Goal: Register for event/course

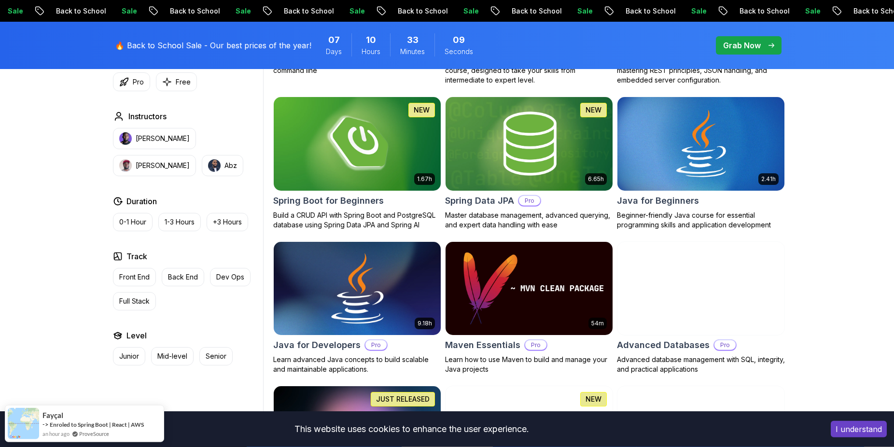
scroll to position [394, 0]
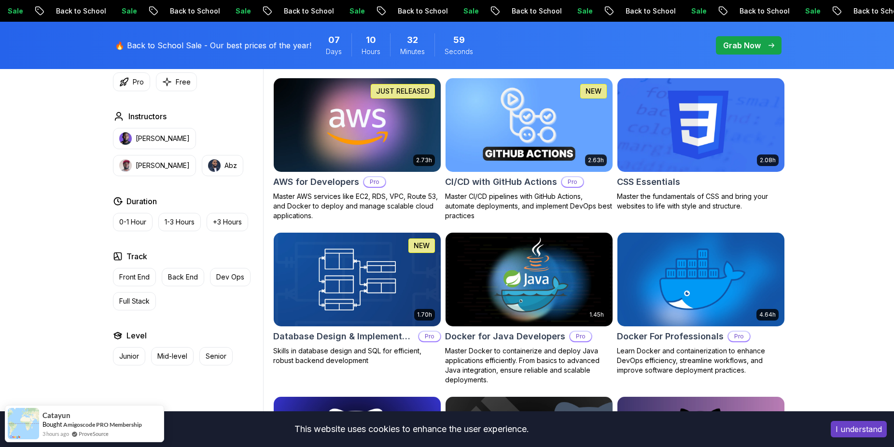
scroll to position [739, 0]
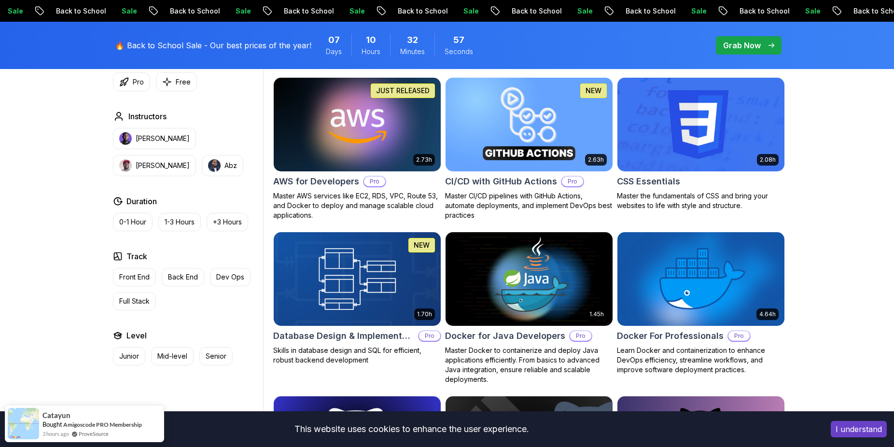
click at [719, 45] on span "pre-order" at bounding box center [749, 45] width 66 height 18
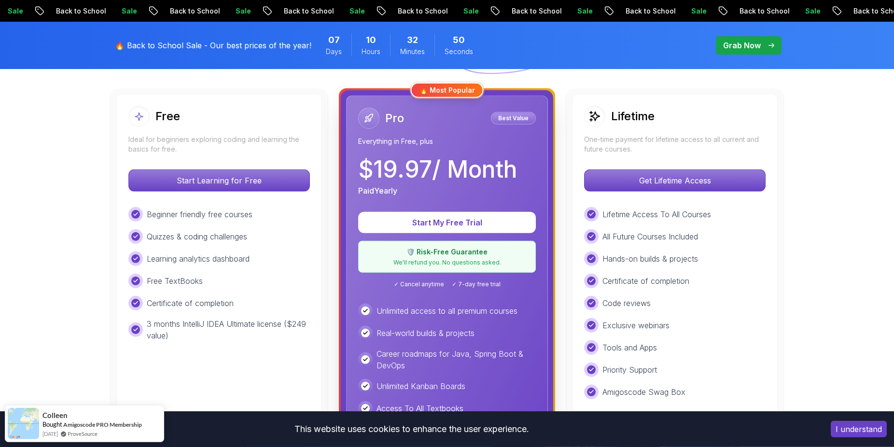
scroll to position [246, 0]
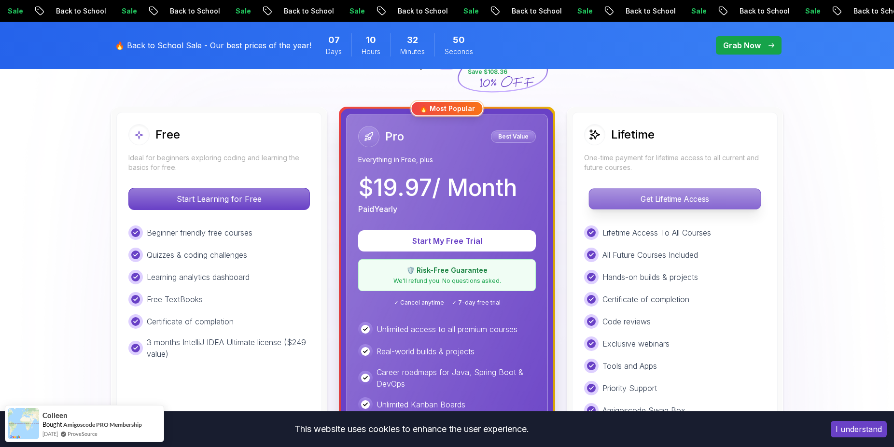
click at [618, 203] on p "Get Lifetime Access" at bounding box center [674, 199] width 171 height 20
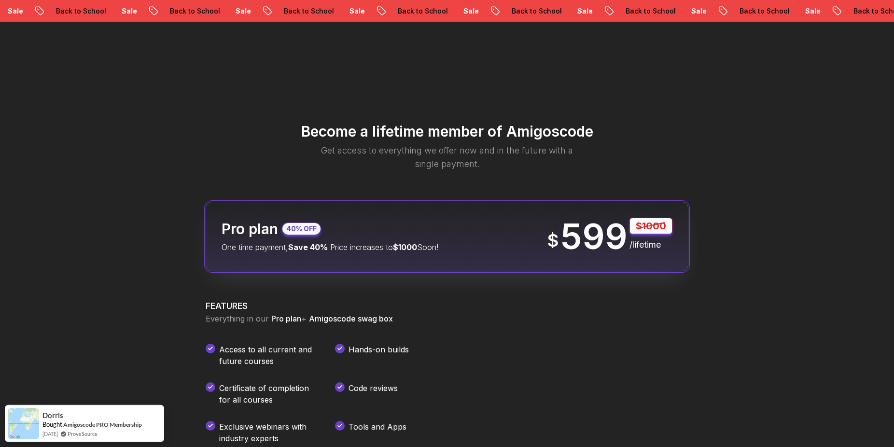
scroll to position [1083, 0]
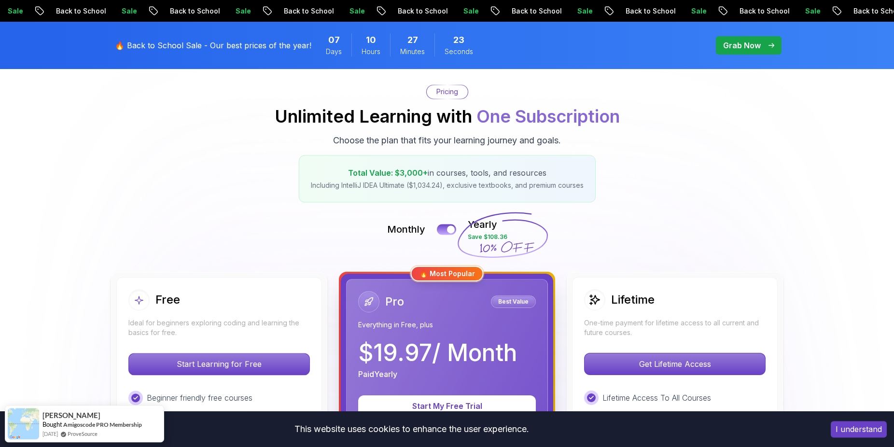
scroll to position [98, 0]
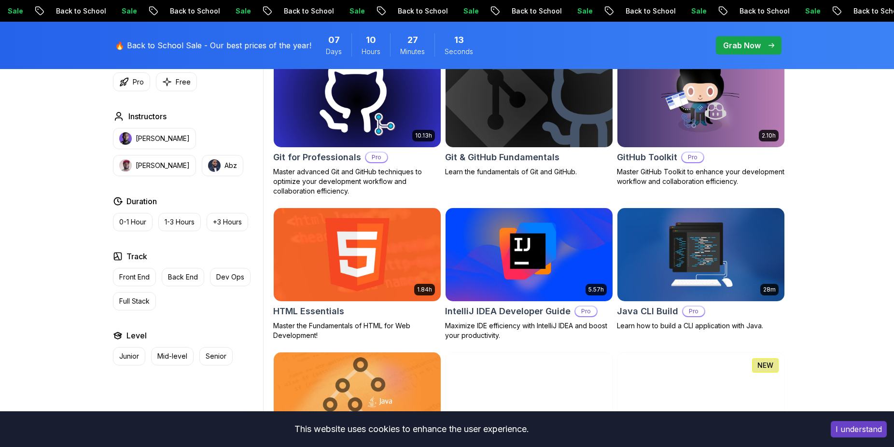
scroll to position [1083, 0]
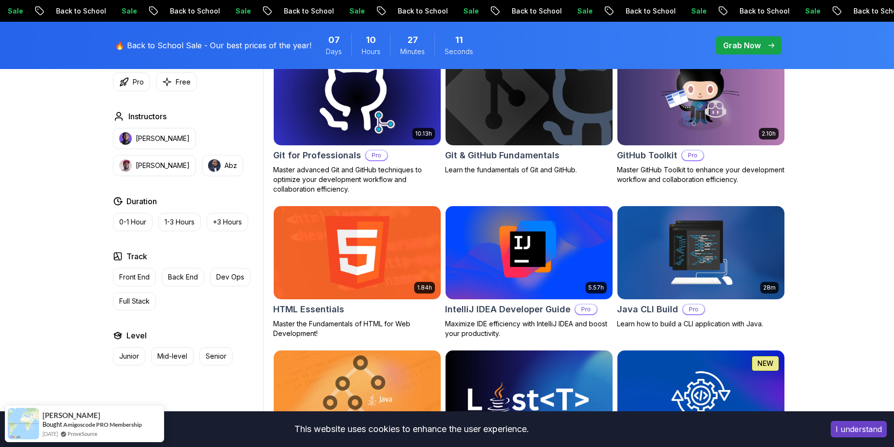
click at [552, 125] on img at bounding box center [528, 98] width 175 height 98
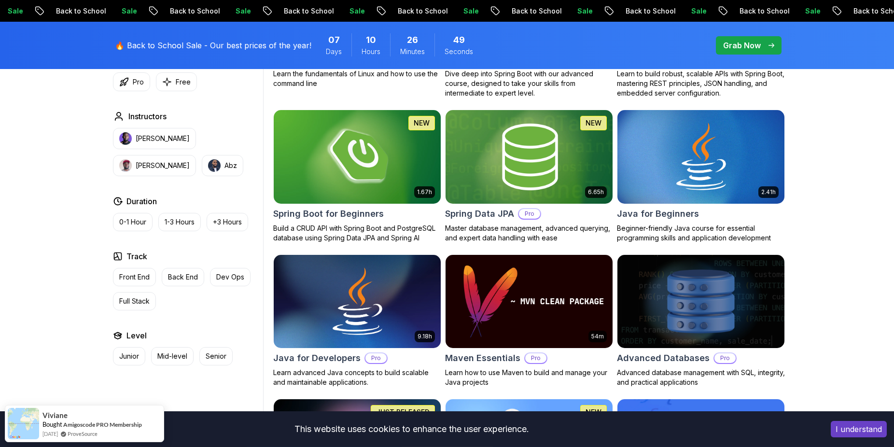
scroll to position [443, 0]
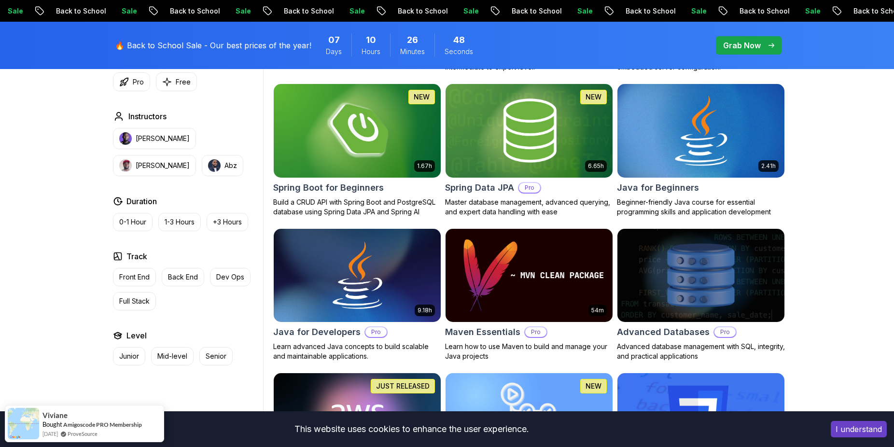
click at [674, 143] on img at bounding box center [700, 131] width 175 height 98
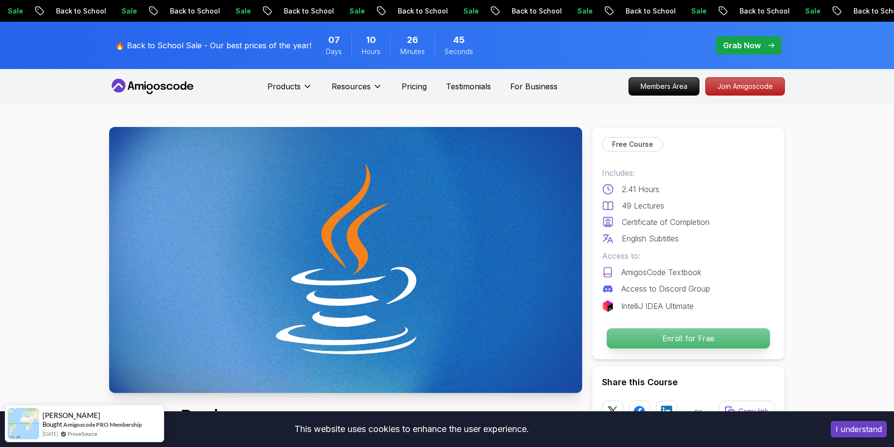
click at [659, 339] on p "Enroll for Free" at bounding box center [688, 338] width 163 height 20
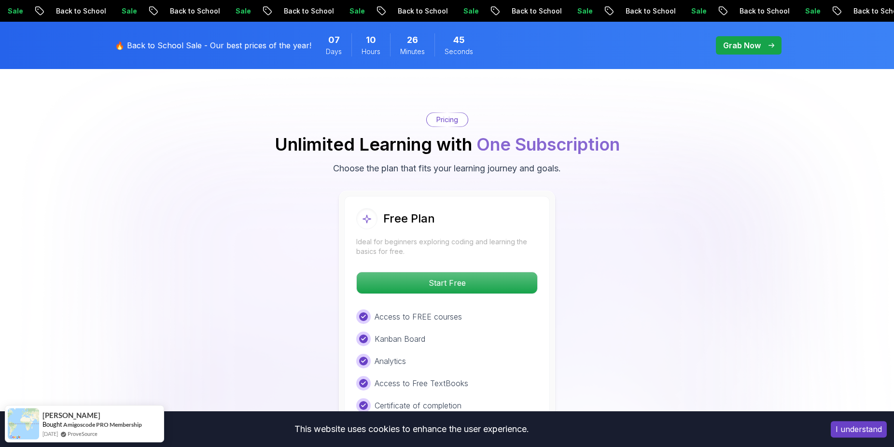
scroll to position [1925, 0]
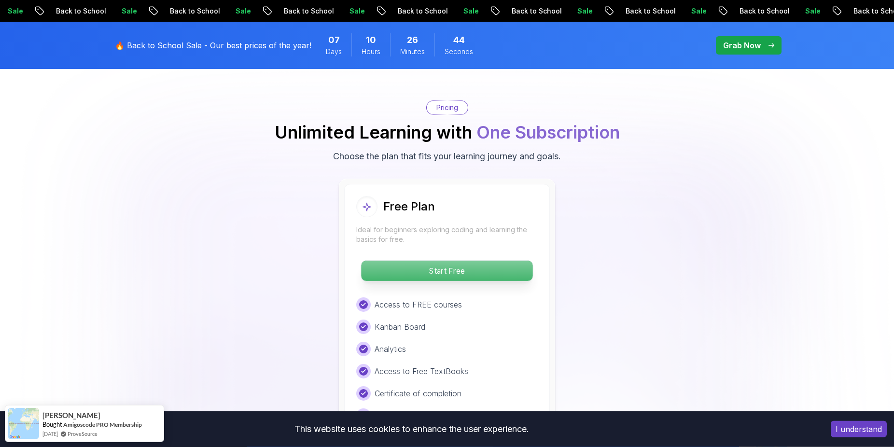
click at [449, 261] on p "Start Free" at bounding box center [446, 271] width 171 height 20
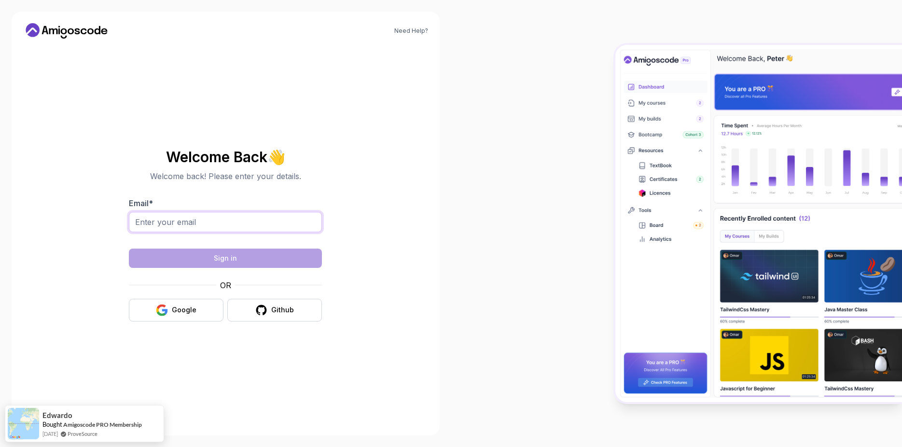
click at [184, 219] on input "Email *" at bounding box center [225, 222] width 193 height 20
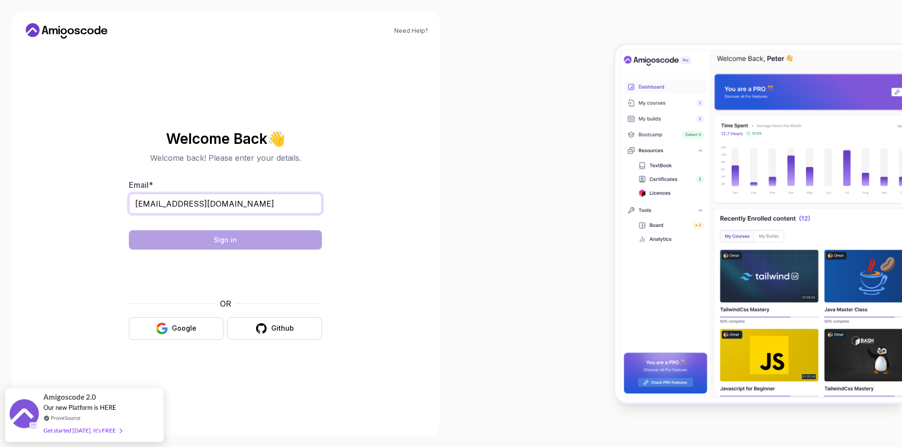
type input "mryazdani98@outlook.com"
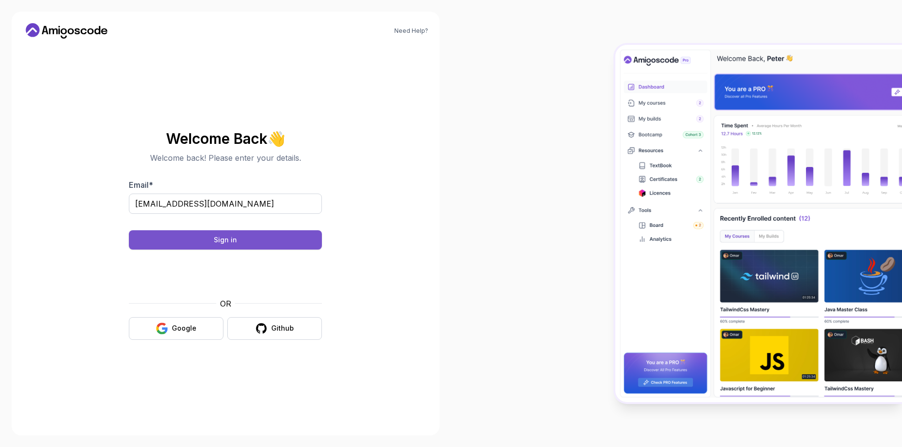
click at [199, 243] on button "Sign in" at bounding box center [225, 239] width 193 height 19
click at [186, 243] on button "Sign in" at bounding box center [225, 239] width 193 height 19
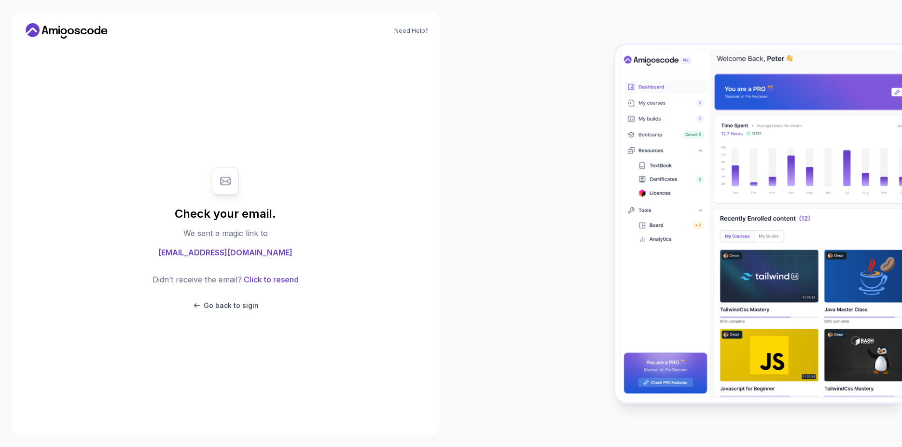
click at [186, 243] on div "Check your email. We sent a magic link to mryazdani98@outlook.com Didn’t receiv…" at bounding box center [225, 239] width 193 height 162
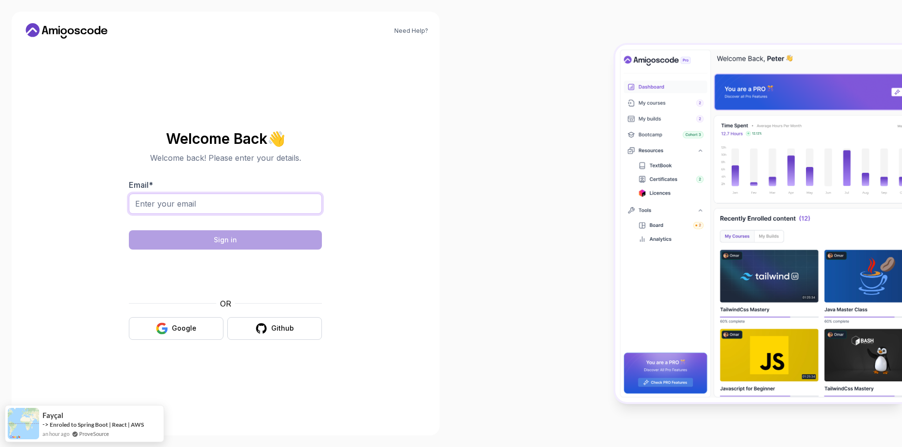
click at [217, 211] on input "Email *" at bounding box center [225, 204] width 193 height 20
click at [213, 200] on input "Email *" at bounding box center [225, 204] width 193 height 20
type input "mryazdani98@outlook.com"
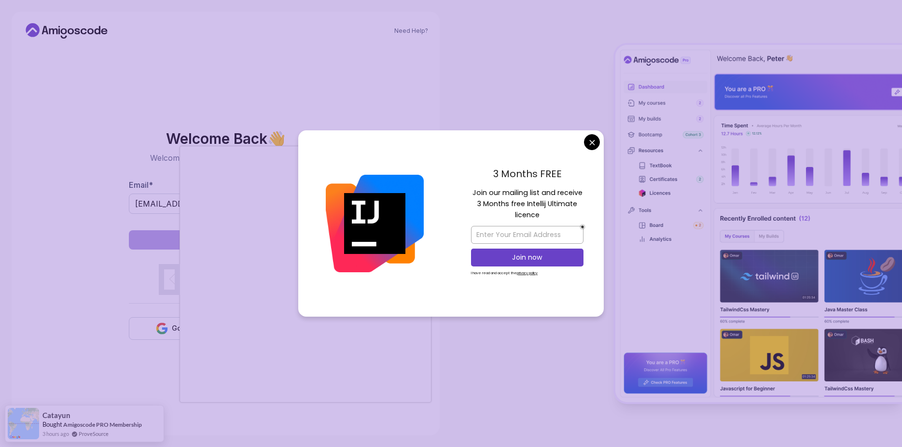
click at [584, 149] on div "3 Months FREE Join our mailing list and receive 3 Months free Intellij Ultimate…" at bounding box center [527, 223] width 153 height 186
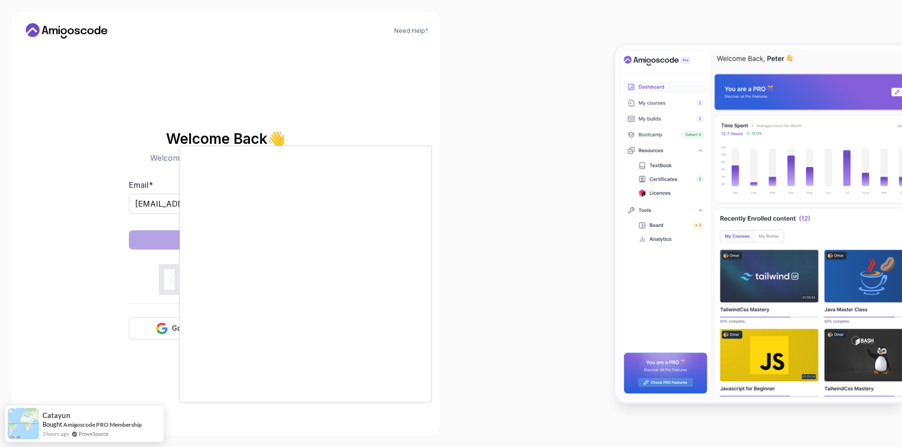
click at [588, 148] on body "Need Help? Welcome Back 👋 Welcome back! Please enter your details. Email * mrya…" at bounding box center [451, 223] width 902 height 447
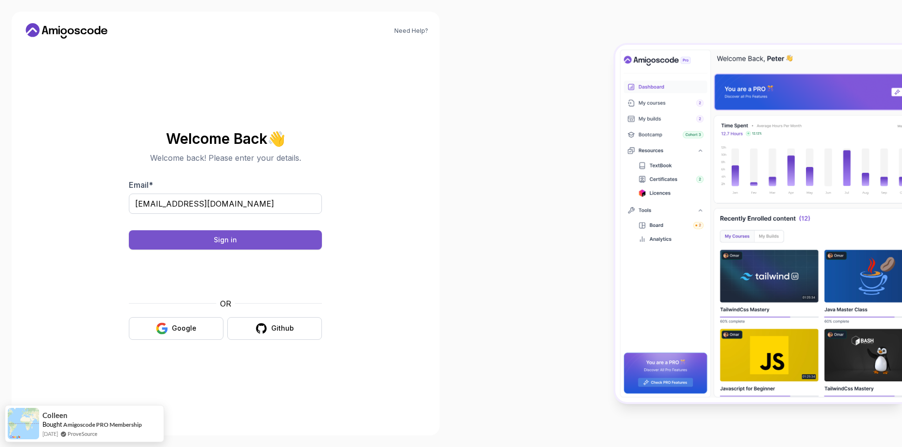
click at [197, 233] on button "Sign in" at bounding box center [225, 239] width 193 height 19
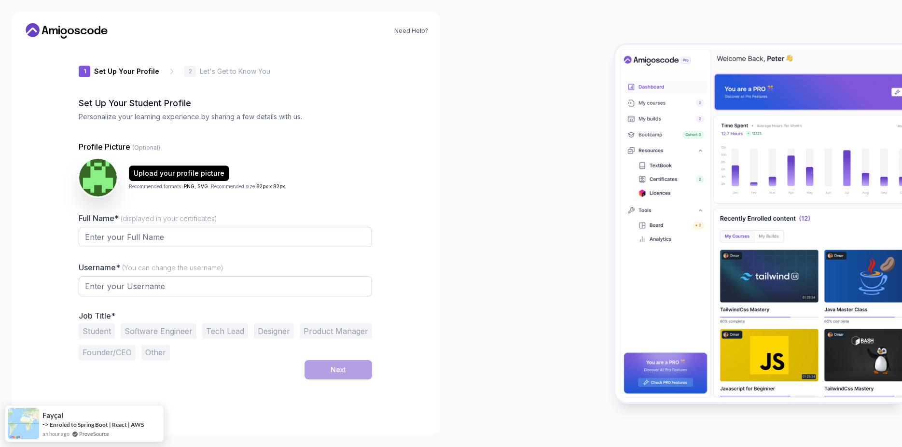
type input "bravefalcona2a5f"
click at [278, 230] on input "Full Name* (displayed in your certificates)" at bounding box center [226, 237] width 294 height 20
type input "m"
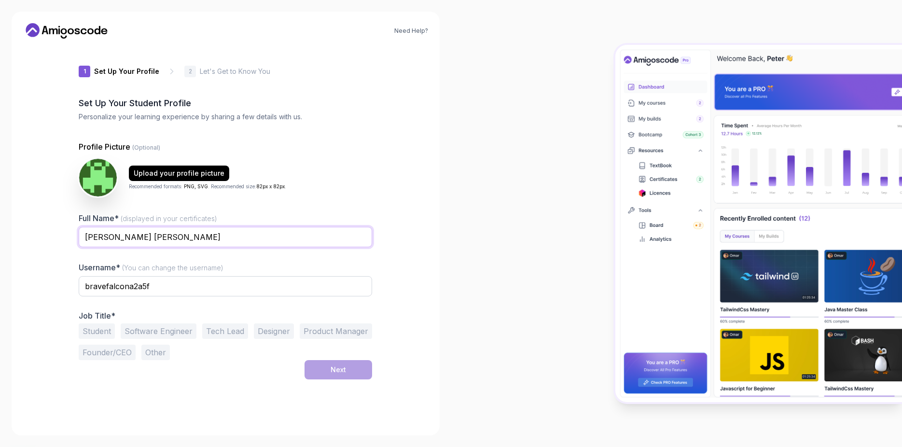
type input "Mohammad Hasan Yazdani"
type input "M3Virus"
click at [151, 331] on button "Software Engineer" at bounding box center [159, 330] width 76 height 15
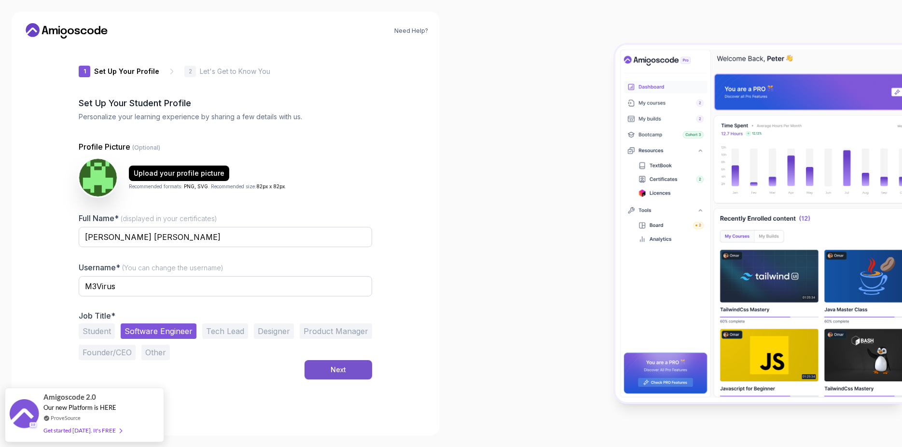
click at [323, 370] on button "Next" at bounding box center [339, 369] width 68 height 19
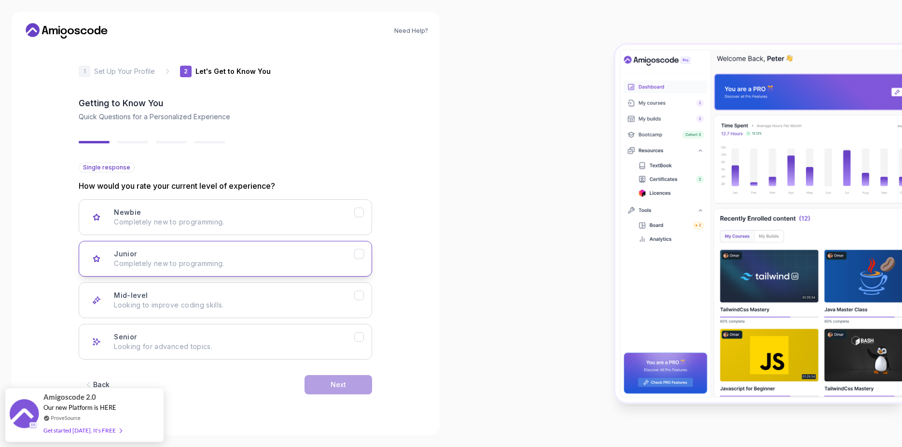
click at [197, 266] on p "Completely new to programming." at bounding box center [234, 264] width 240 height 10
click at [180, 301] on p "Looking to improve coding skills." at bounding box center [234, 305] width 240 height 10
click at [327, 380] on button "Next" at bounding box center [339, 384] width 68 height 19
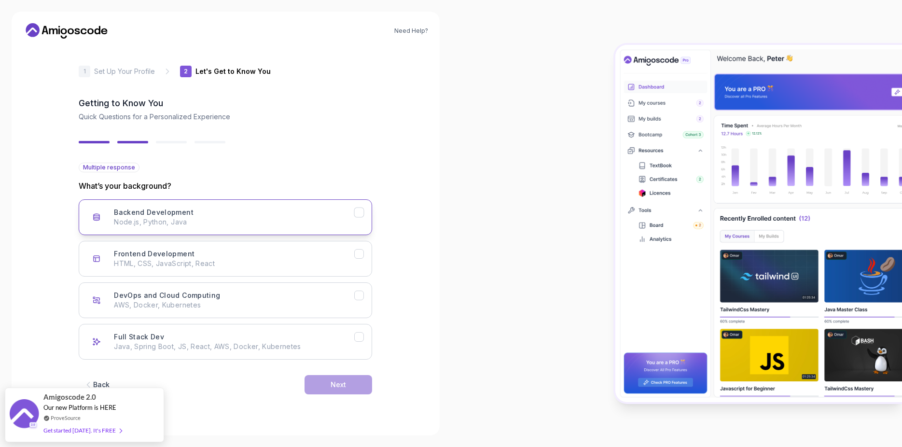
click at [148, 230] on button "Backend Development Node.js, Python, Java" at bounding box center [226, 217] width 294 height 36
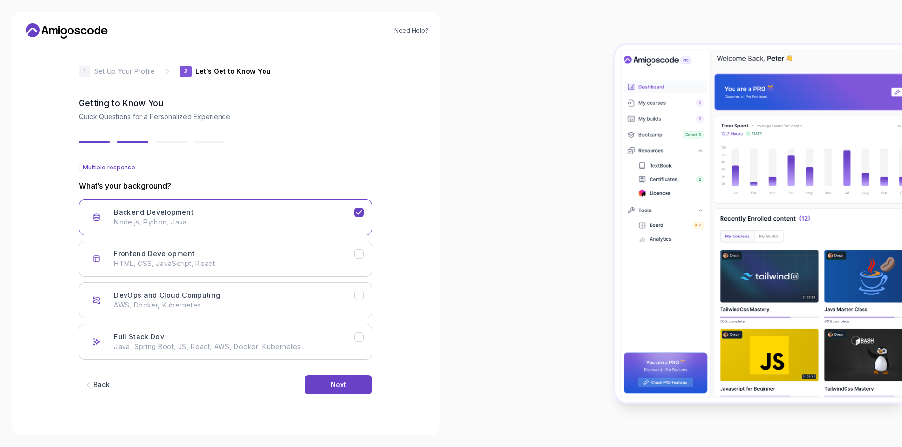
click at [367, 320] on div "Backend Development Node.js, Python, Java Frontend Development HTML, CSS, JavaS…" at bounding box center [226, 279] width 294 height 160
click at [356, 302] on button "DevOps and Cloud Computing AWS, Docker, Kubernetes" at bounding box center [226, 300] width 294 height 36
click at [327, 382] on button "Next" at bounding box center [339, 384] width 68 height 19
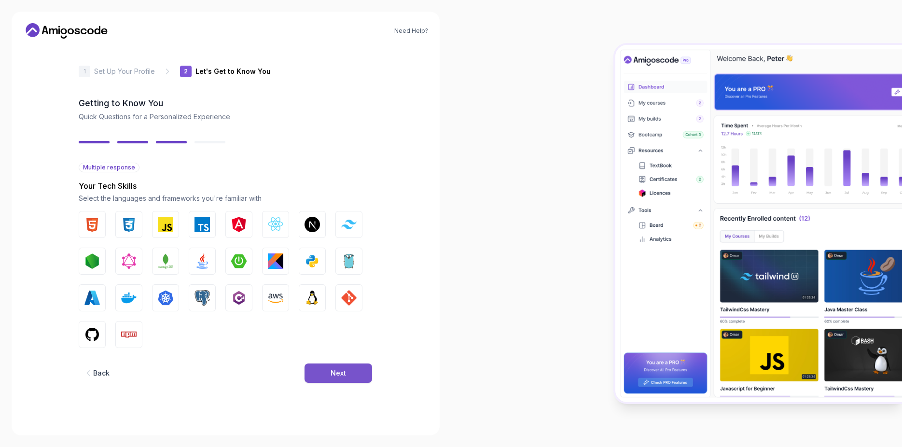
click at [348, 376] on button "Next" at bounding box center [339, 373] width 68 height 19
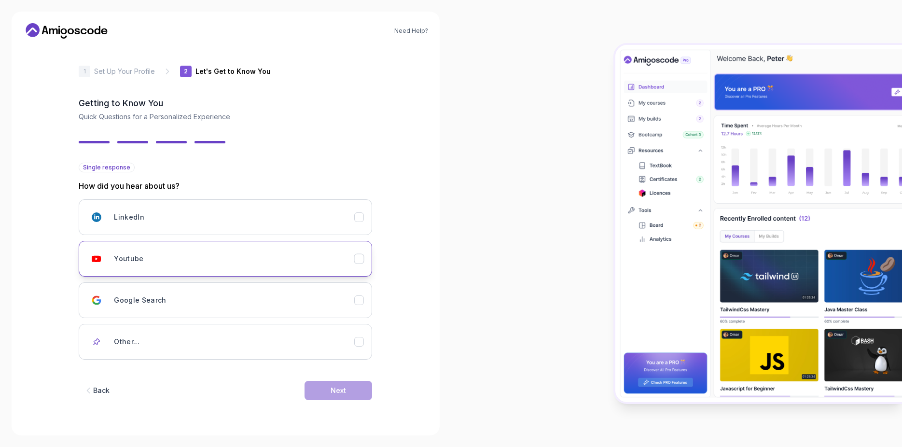
click at [193, 269] on button "Youtube" at bounding box center [226, 259] width 294 height 36
click at [328, 389] on button "Next" at bounding box center [339, 390] width 68 height 19
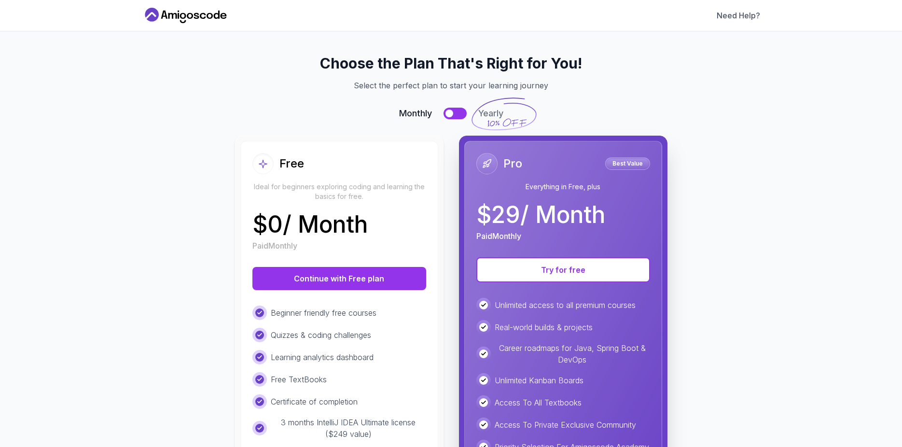
click at [279, 291] on div "Free Ideal for beginners exploring coding and learning the basics for free. $ 0…" at bounding box center [339, 337] width 198 height 392
click at [298, 280] on button "Continue with Free plan" at bounding box center [340, 278] width 174 height 23
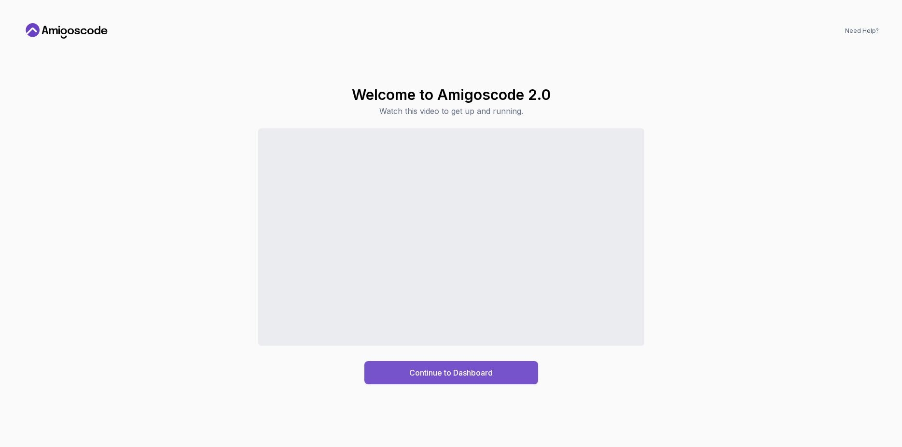
click at [407, 376] on button "Continue to Dashboard" at bounding box center [452, 372] width 174 height 23
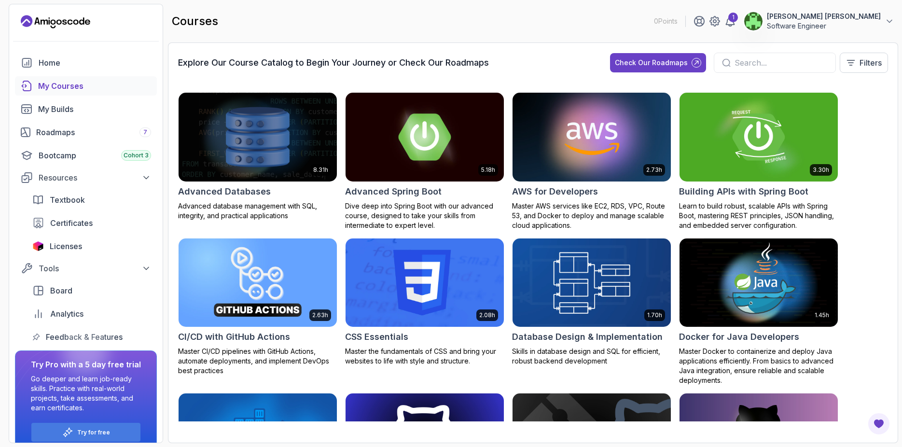
click at [613, 315] on img at bounding box center [592, 282] width 166 height 93
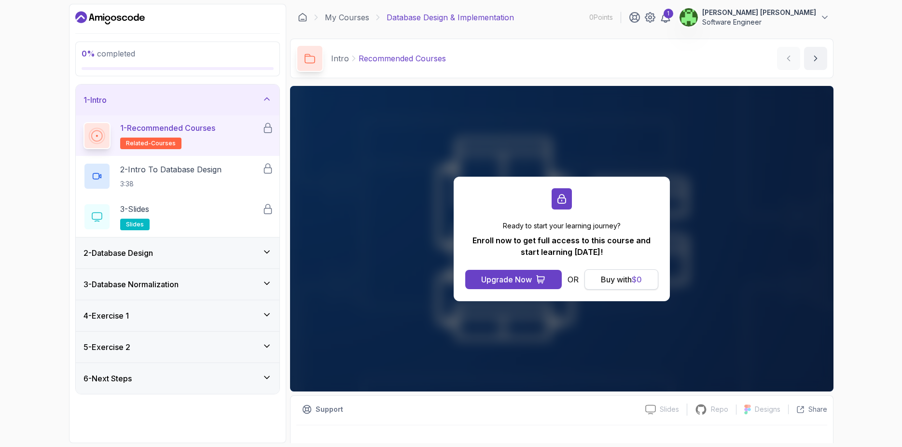
click at [631, 280] on div "Buy with $ 0" at bounding box center [621, 280] width 41 height 12
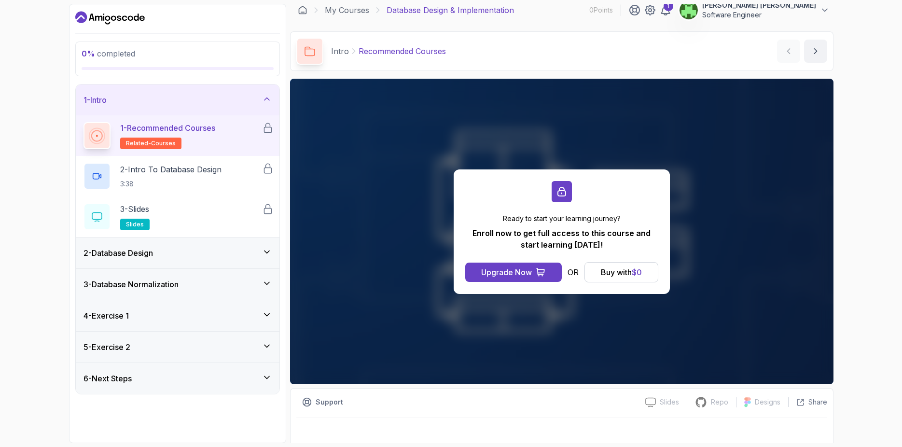
scroll to position [15, 0]
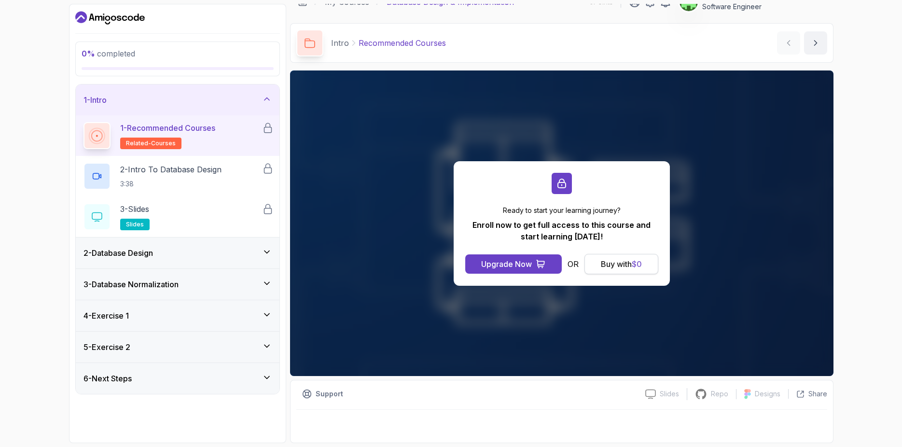
click at [608, 266] on div "Buy with $ 0" at bounding box center [621, 264] width 41 height 12
click at [544, 272] on button "Upgrade Now" at bounding box center [513, 263] width 97 height 19
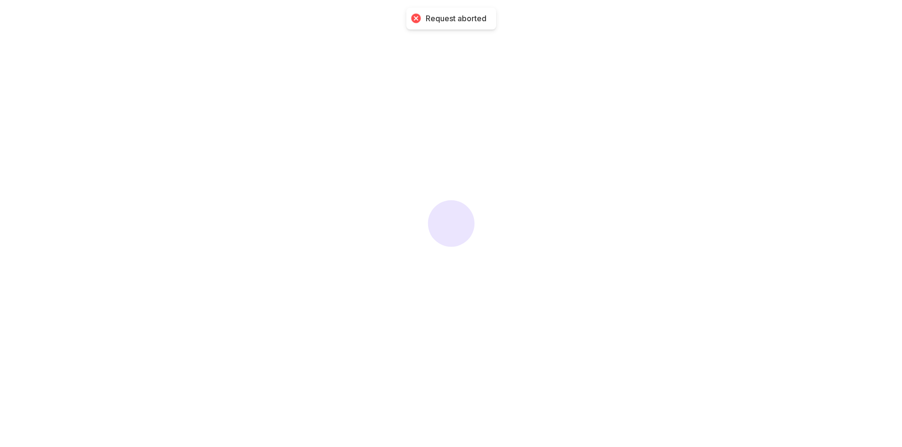
click at [596, 267] on div at bounding box center [451, 223] width 902 height 447
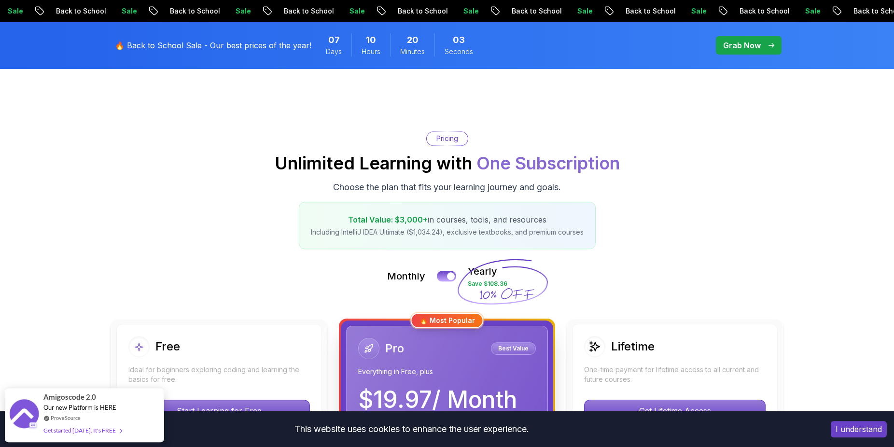
scroll to position [49, 0]
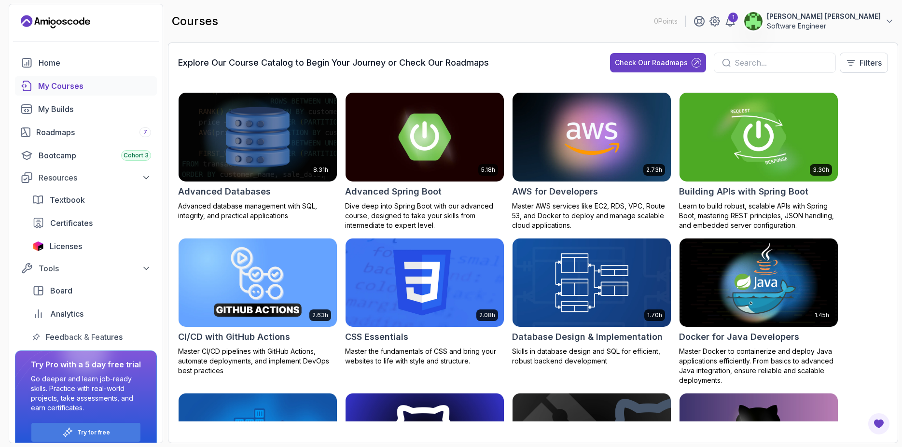
click at [750, 136] on img at bounding box center [759, 136] width 166 height 93
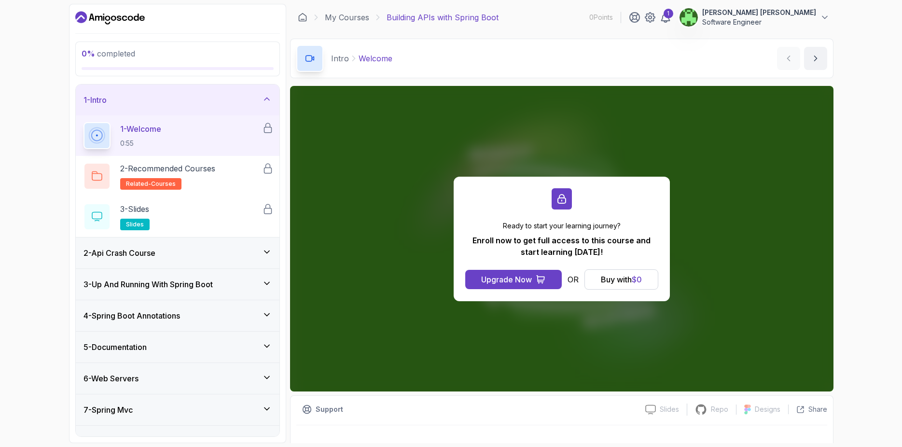
click at [183, 248] on div "2 - Api Crash Course" at bounding box center [178, 253] width 188 height 12
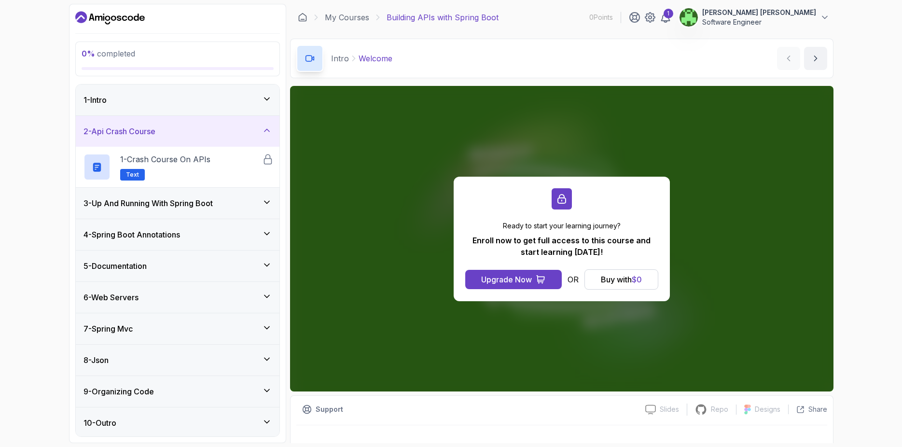
click at [153, 199] on h3 "3 - Up And Running With Spring Boot" at bounding box center [148, 203] width 129 height 12
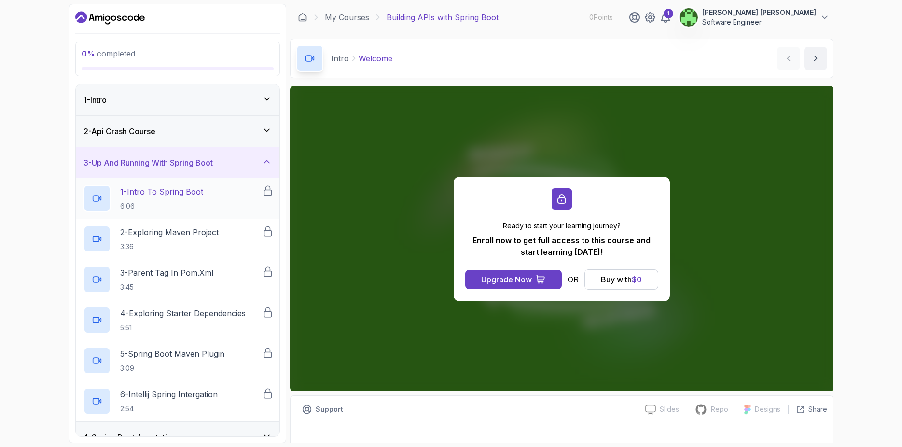
click at [166, 193] on p "1 - Intro To Spring Boot" at bounding box center [161, 192] width 83 height 12
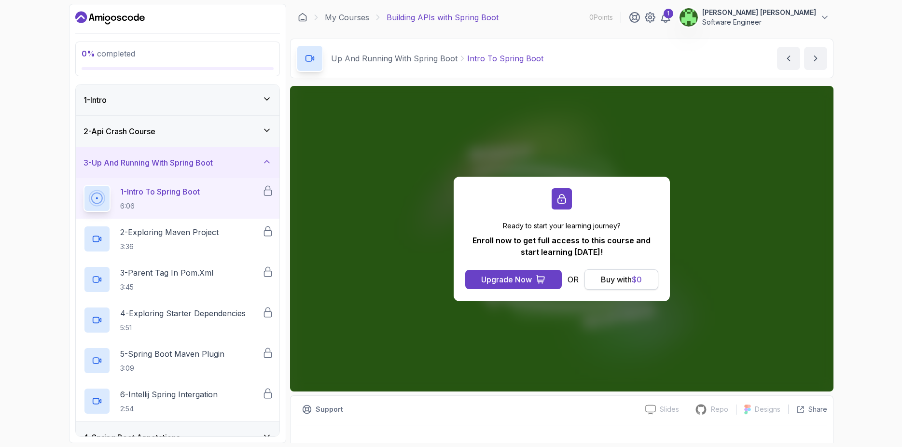
click at [625, 276] on div "Buy with $ 0" at bounding box center [621, 280] width 41 height 12
